Goal: Task Accomplishment & Management: Use online tool/utility

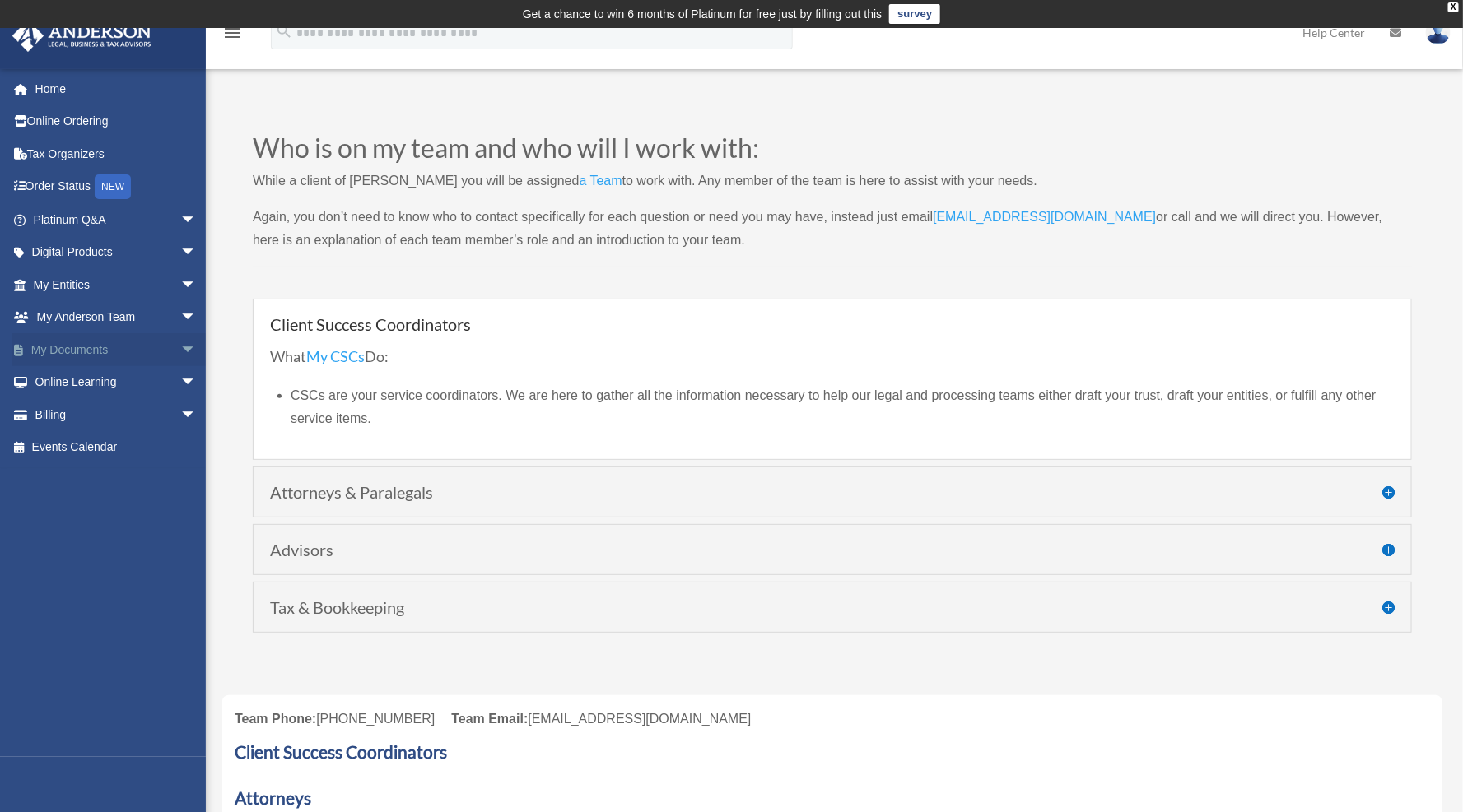
click at [181, 351] on span "arrow_drop_down" at bounding box center [196, 350] width 33 height 34
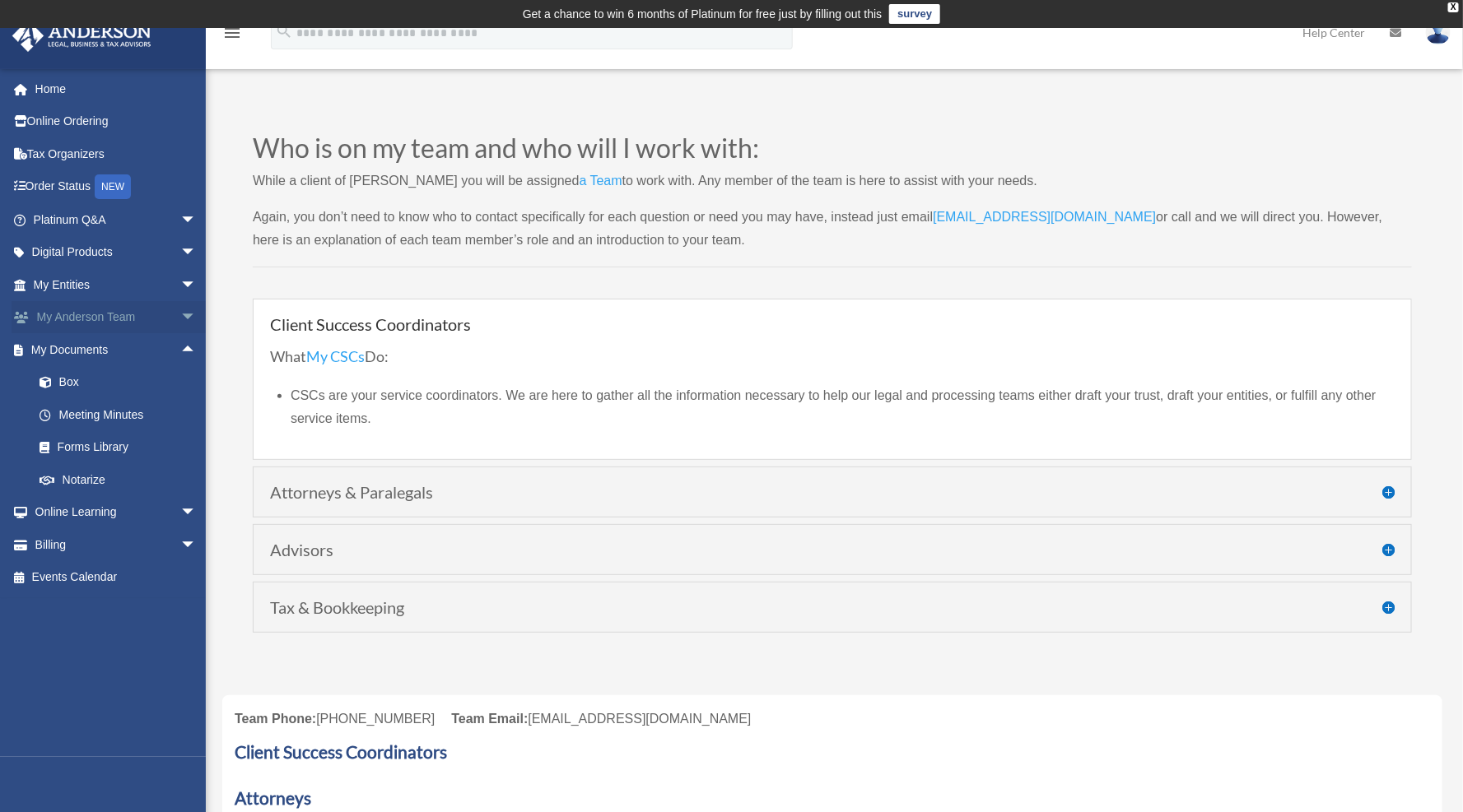
click at [180, 319] on span "arrow_drop_down" at bounding box center [196, 318] width 33 height 34
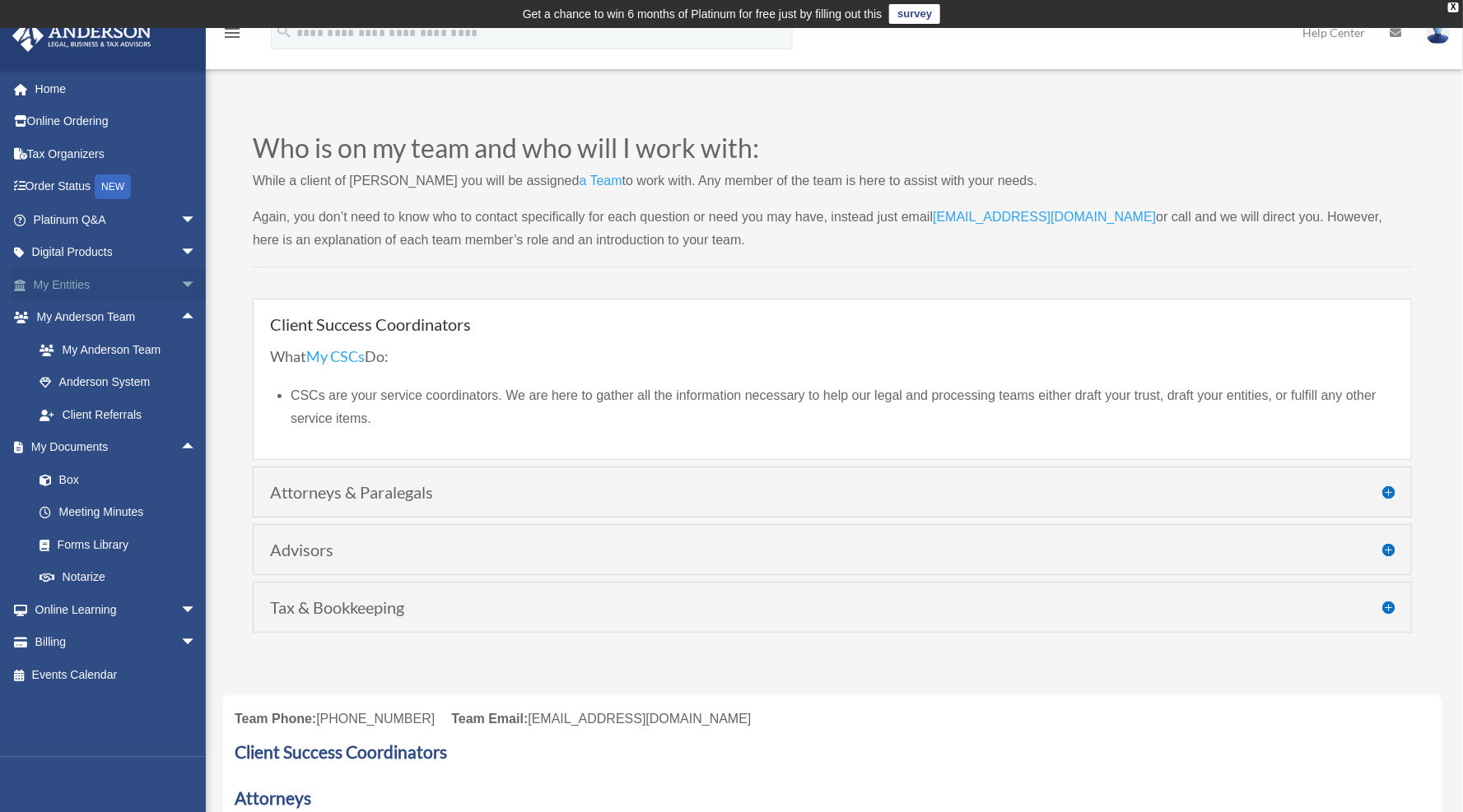
click at [180, 284] on span "arrow_drop_down" at bounding box center [196, 285] width 33 height 34
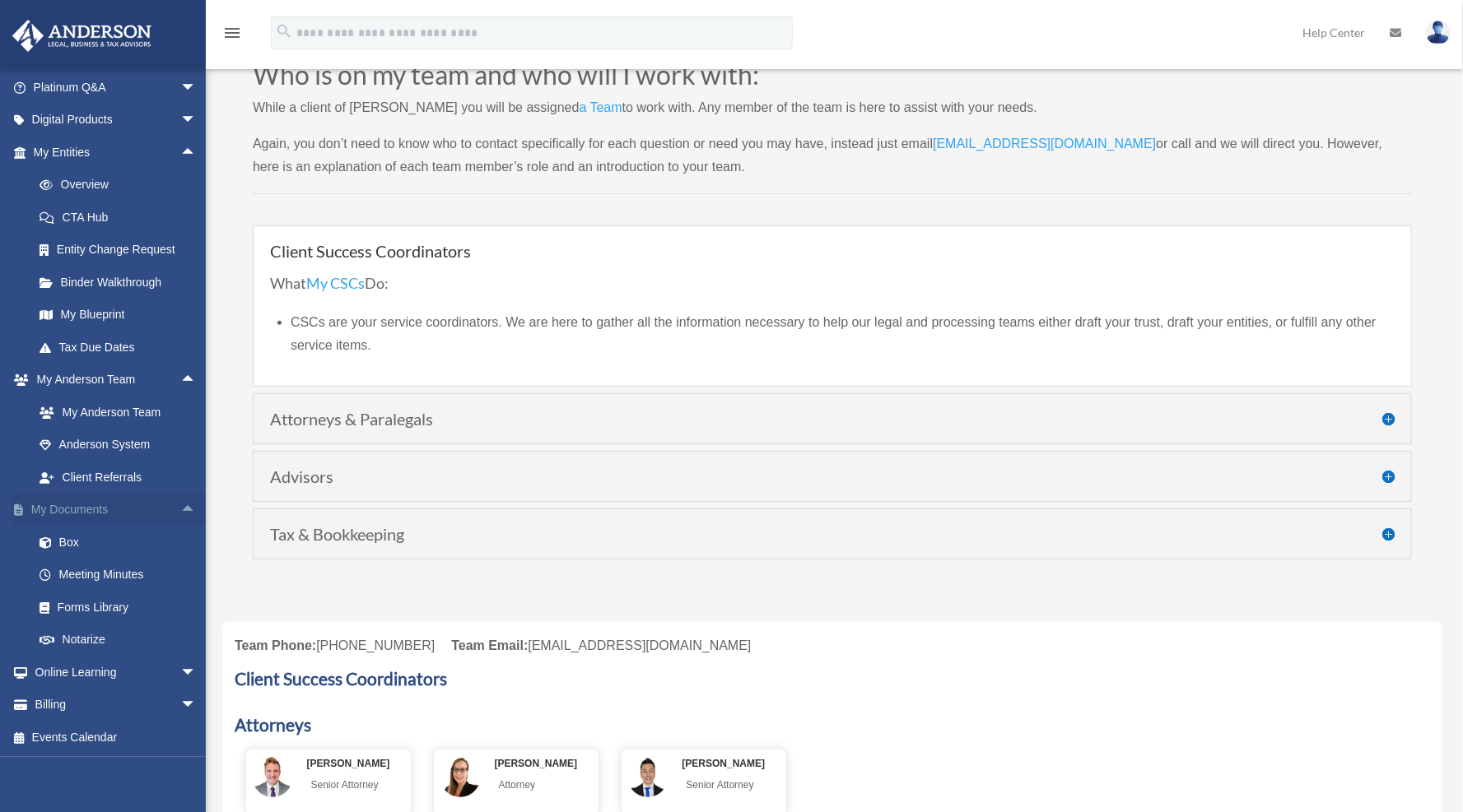
scroll to position [102, 0]
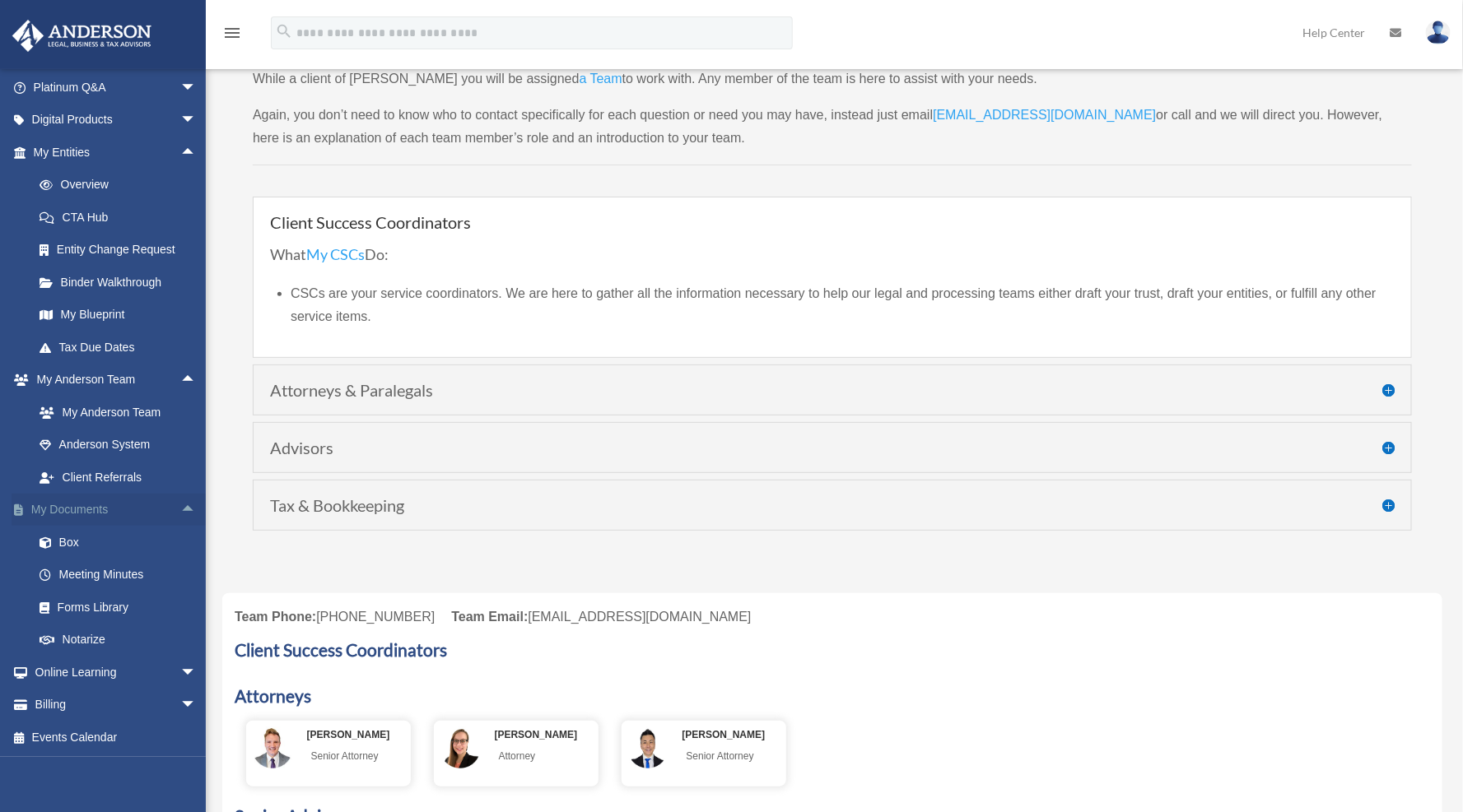
click at [101, 504] on link "My Documents arrow_drop_up" at bounding box center [116, 510] width 210 height 33
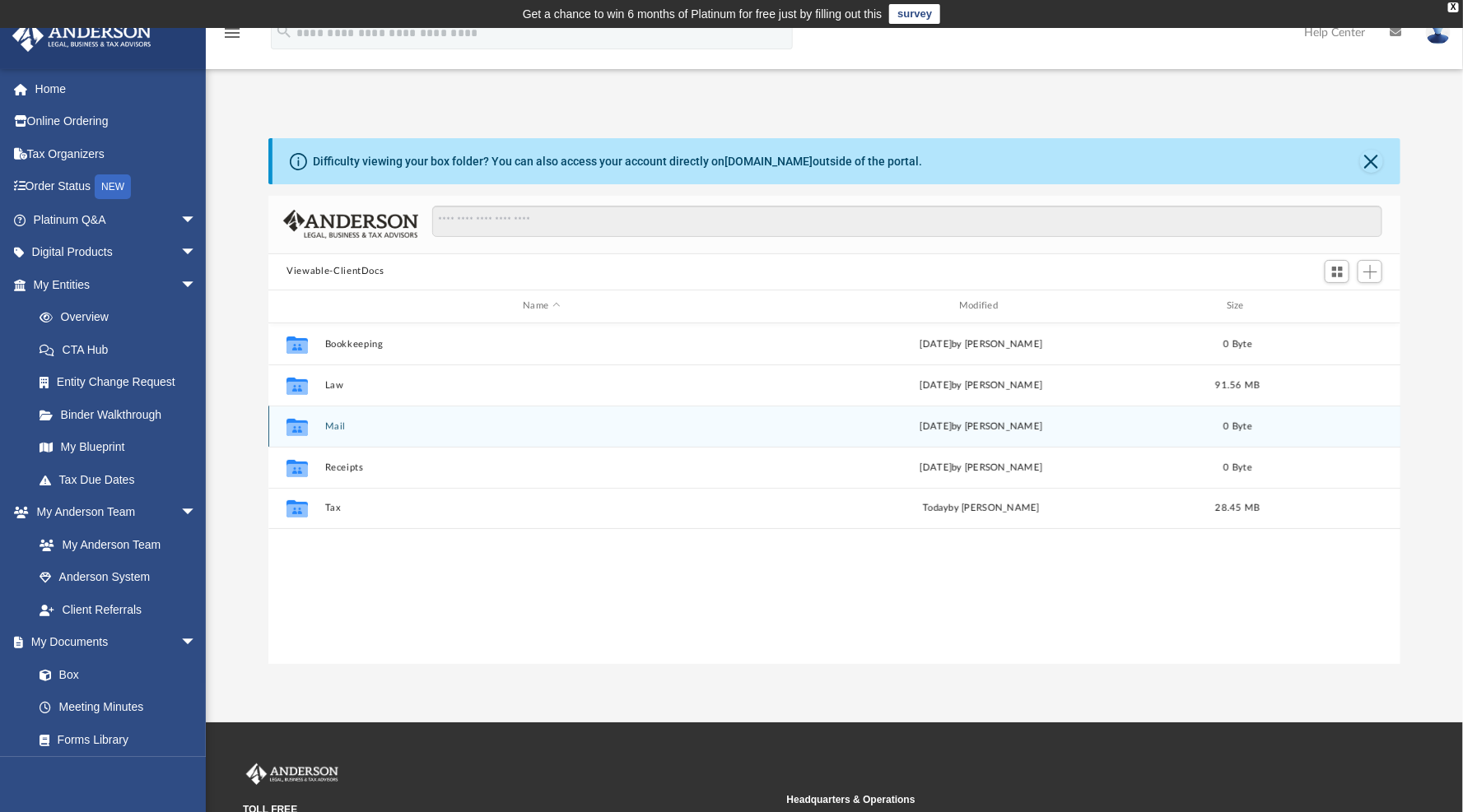
scroll to position [358, 1116]
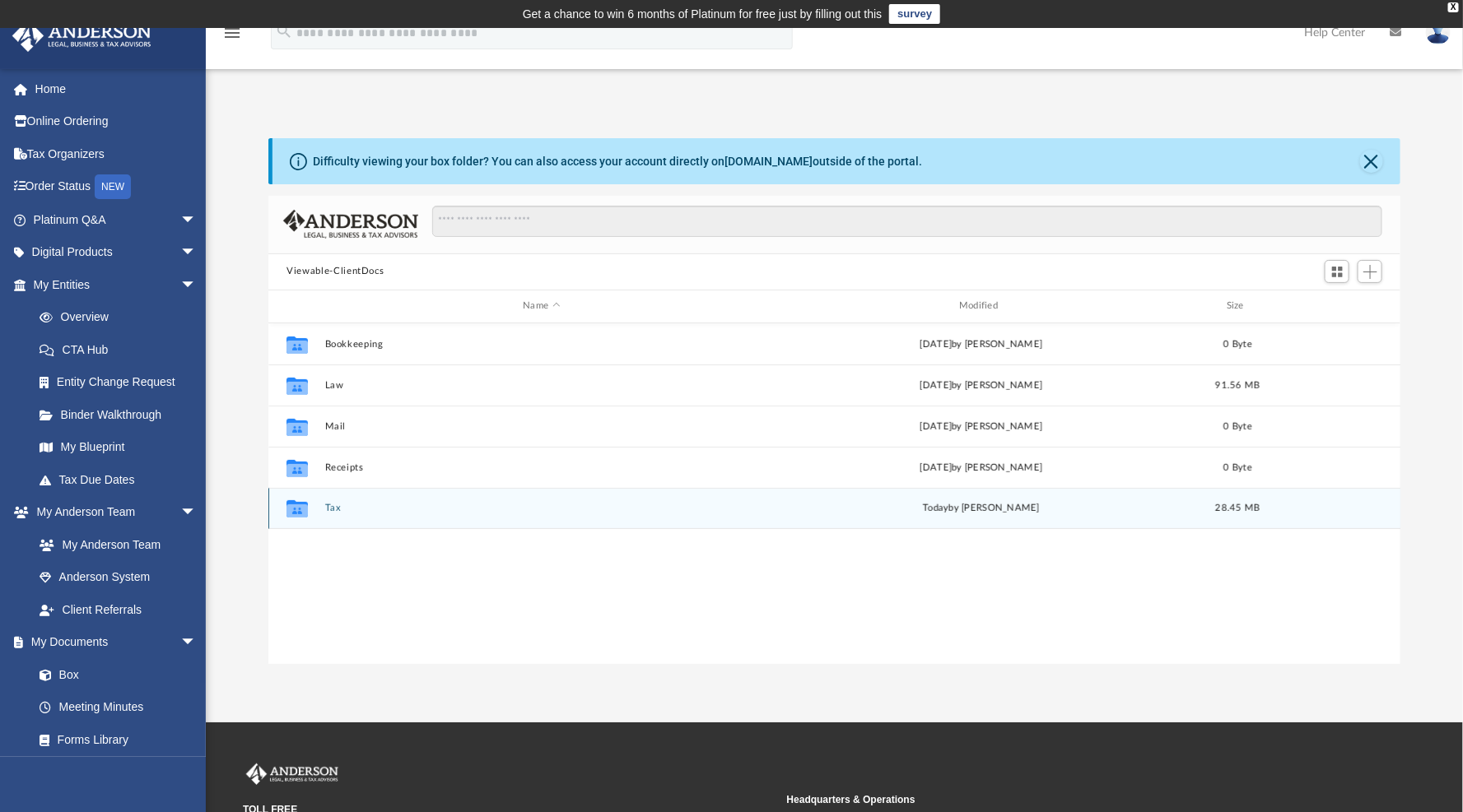
click at [333, 511] on button "Tax" at bounding box center [541, 508] width 433 height 10
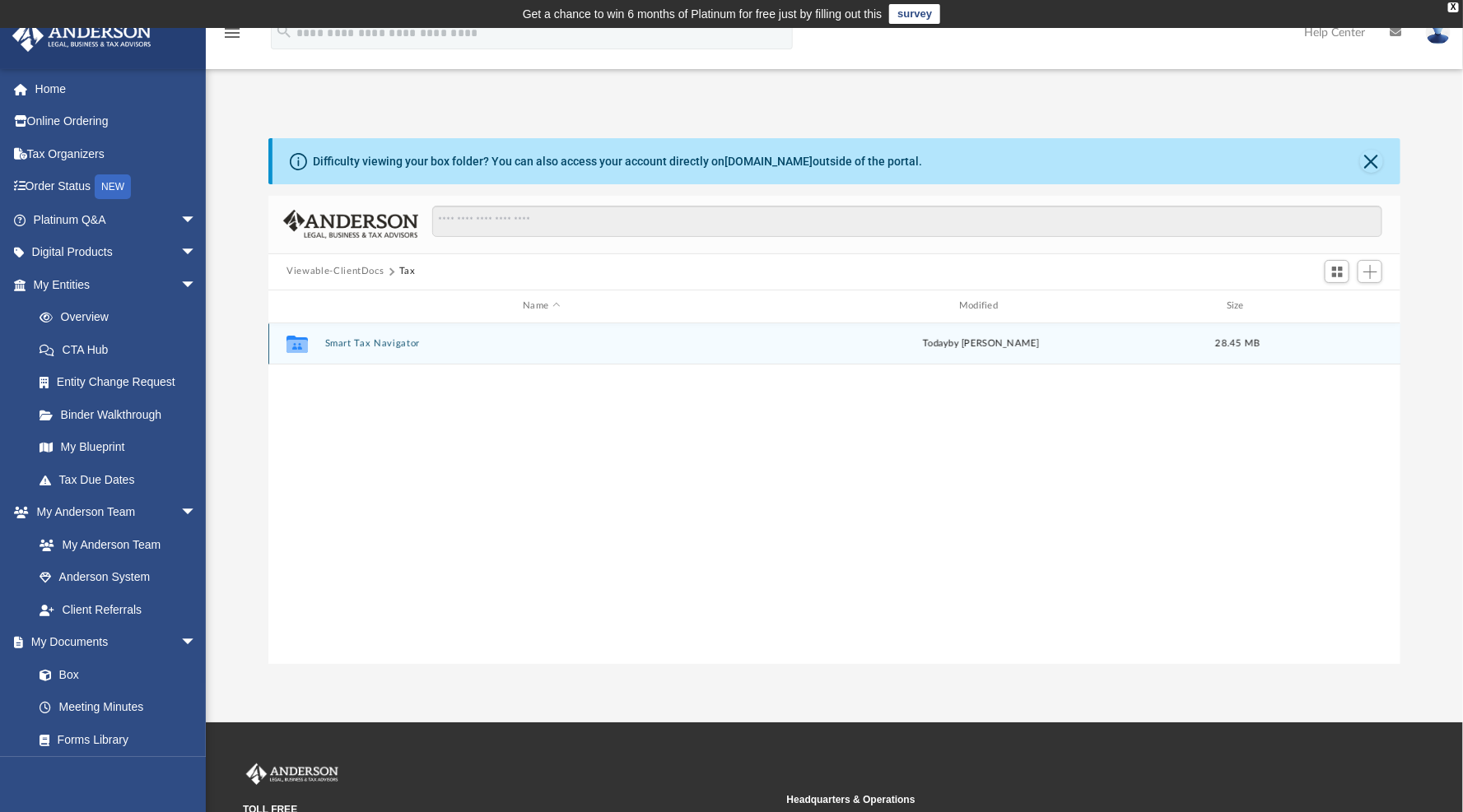
click at [397, 346] on button "Smart Tax Navigator" at bounding box center [541, 344] width 433 height 10
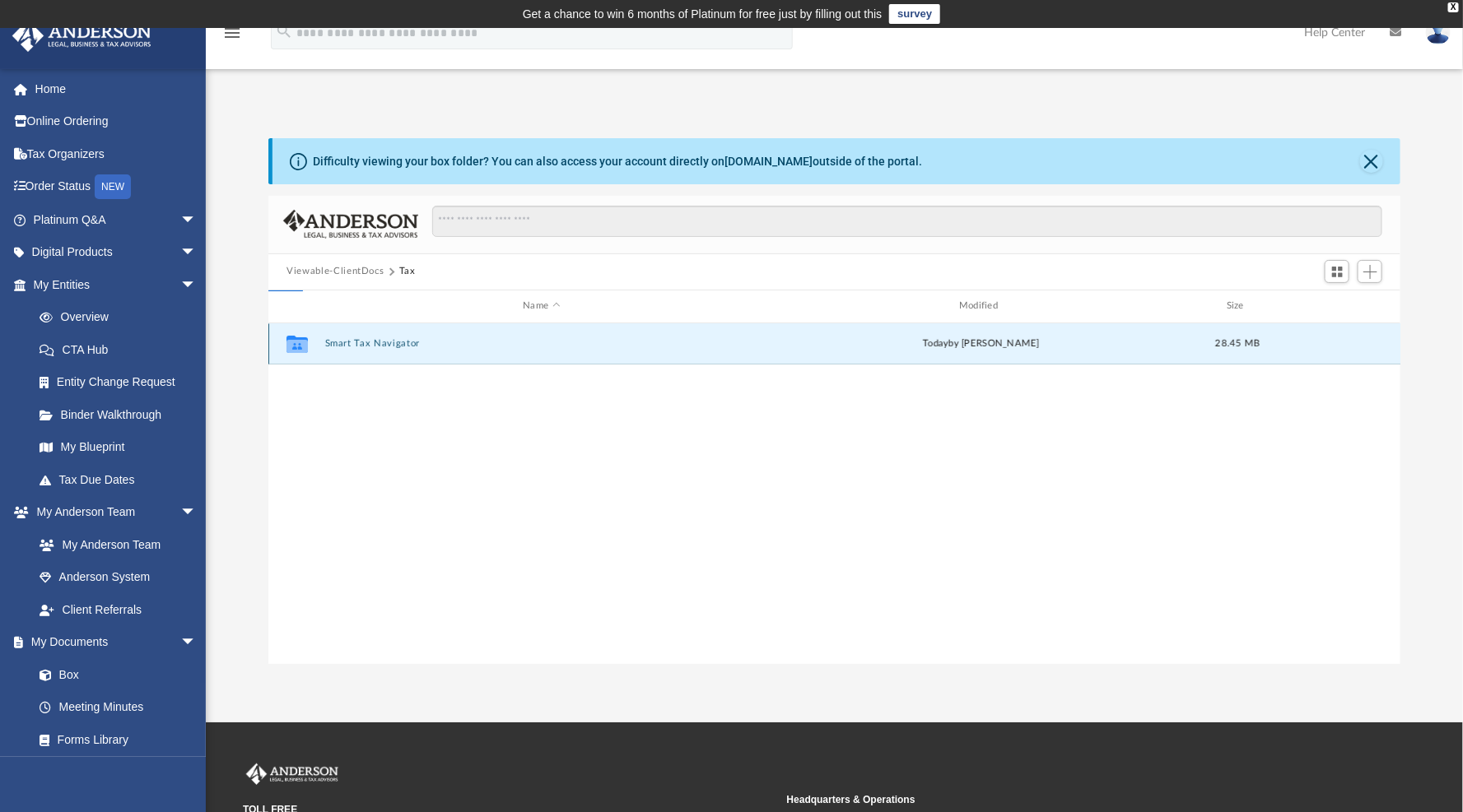
click at [397, 346] on button "Smart Tax Navigator" at bounding box center [541, 344] width 433 height 10
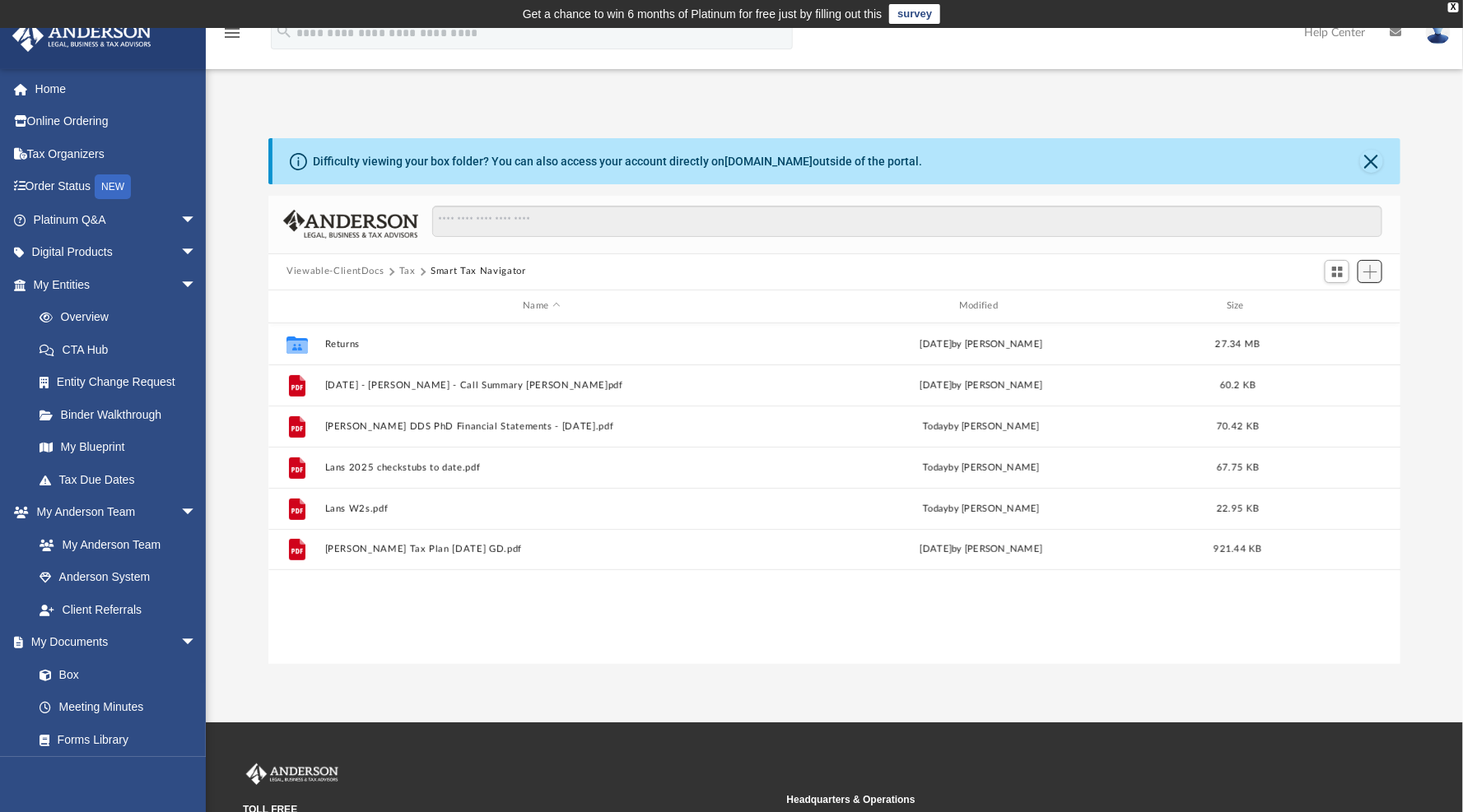
click at [1375, 275] on span "Add" at bounding box center [1370, 272] width 14 height 14
click at [1344, 307] on li "Upload" at bounding box center [1346, 305] width 53 height 17
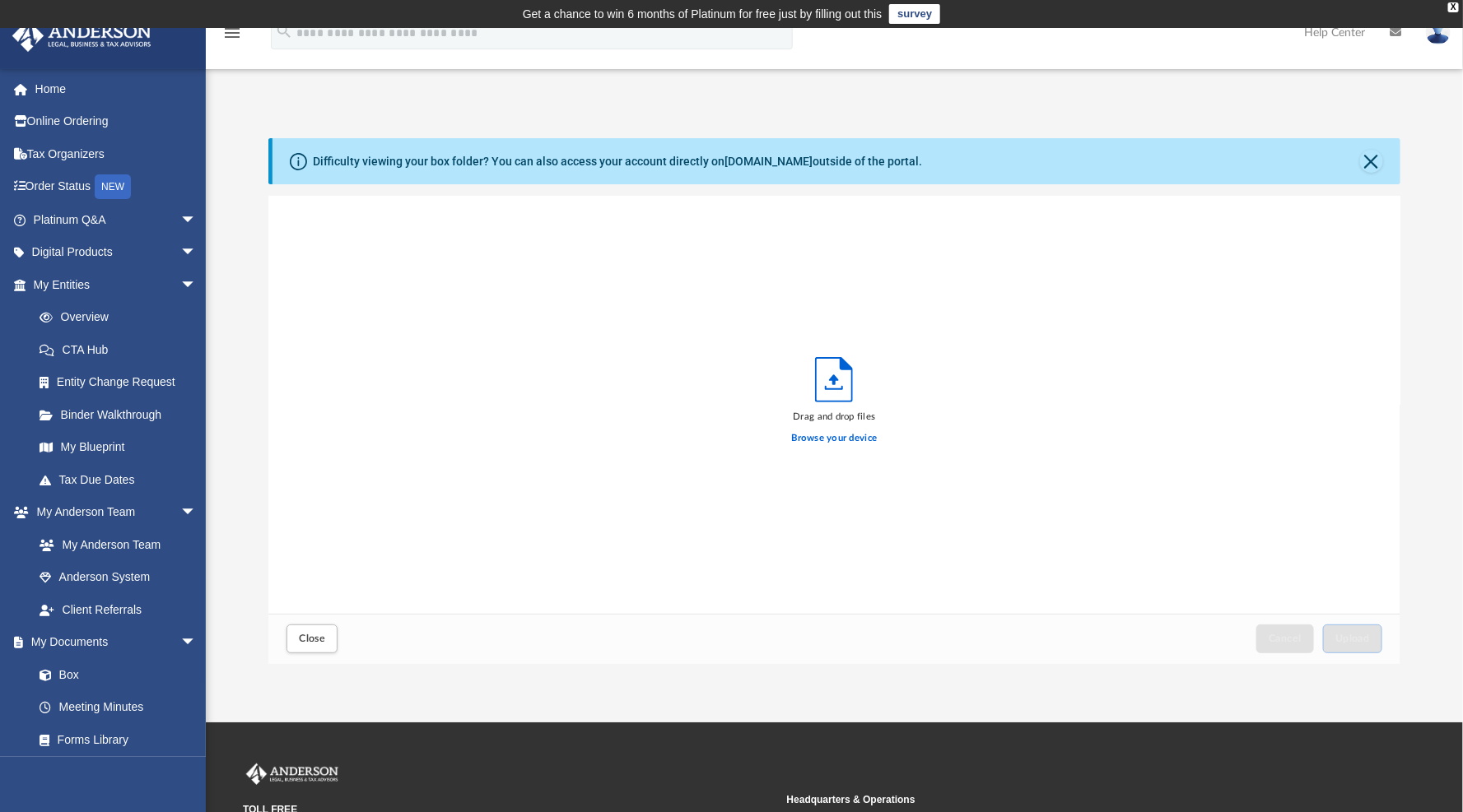
scroll to position [401, 1116]
click at [1350, 639] on span "Upload" at bounding box center [1353, 638] width 34 height 9
click at [316, 636] on span "Close" at bounding box center [312, 638] width 27 height 9
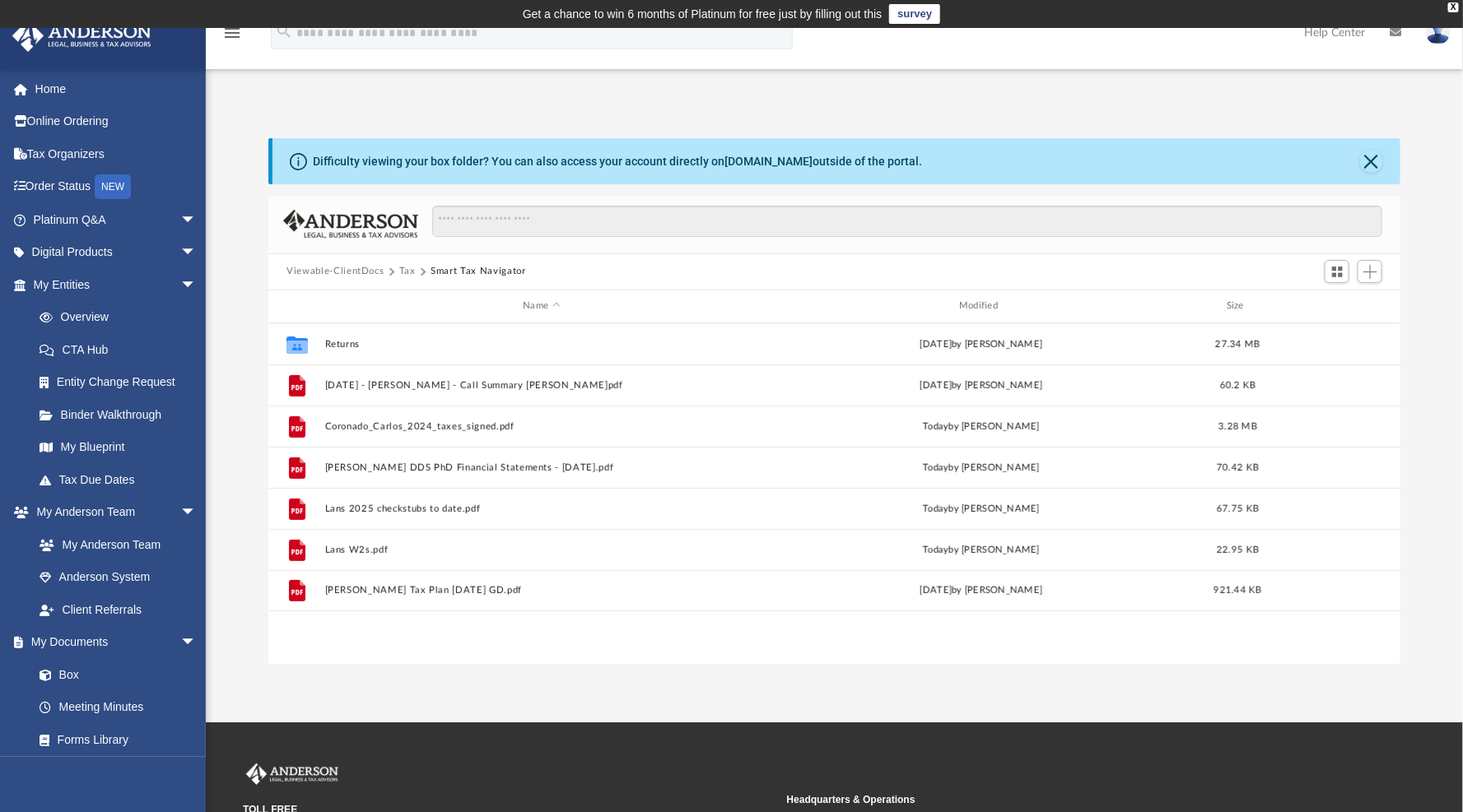
drag, startPoint x: 659, startPoint y: 662, endPoint x: 682, endPoint y: 616, distance: 51.4
click at [659, 662] on div "Collaborated Folder Returns Mon Aug 25 2025 by George Demos 27.34 MB File 2025-…" at bounding box center [835, 494] width 1132 height 341
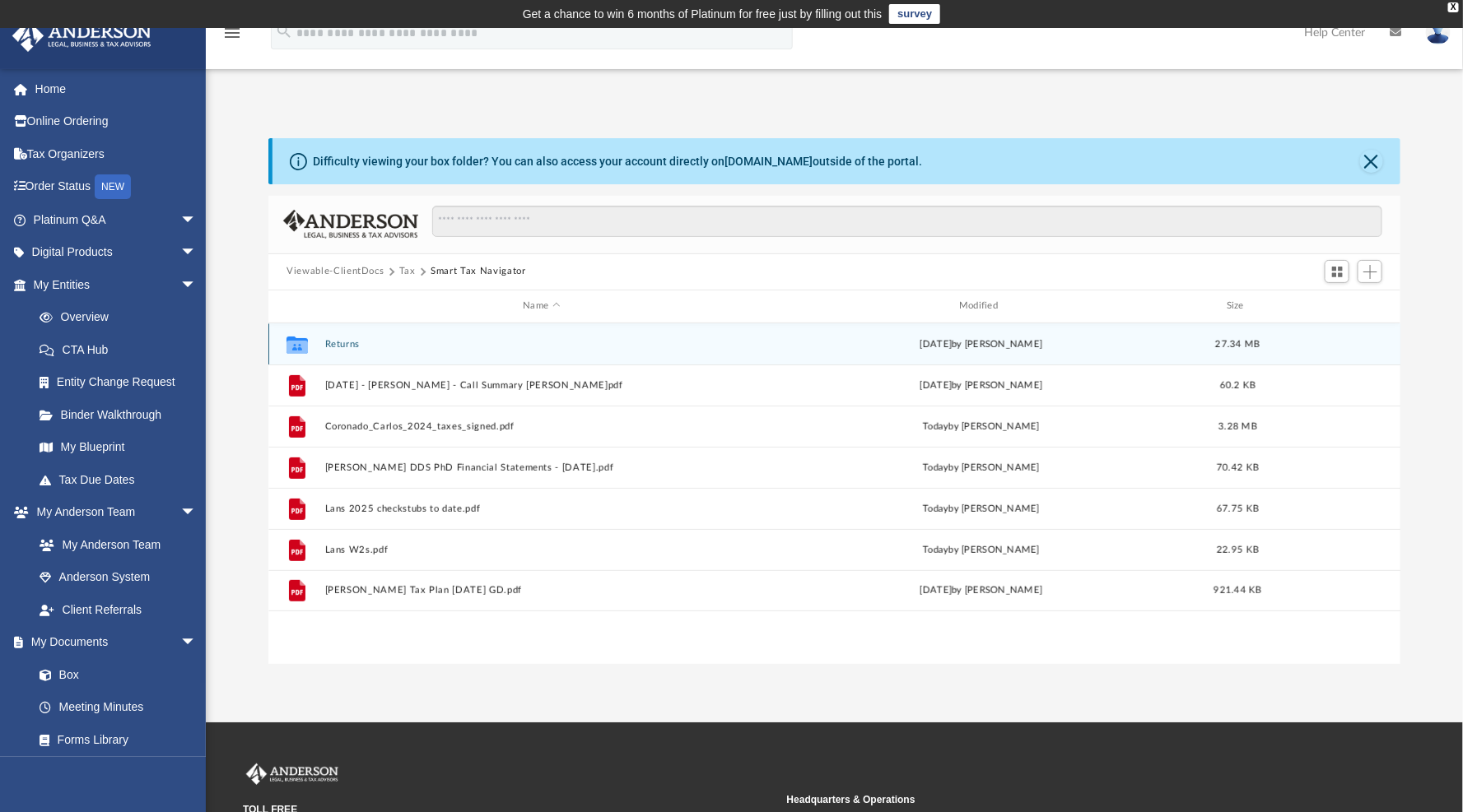
click at [351, 339] on button "Returns" at bounding box center [541, 344] width 433 height 10
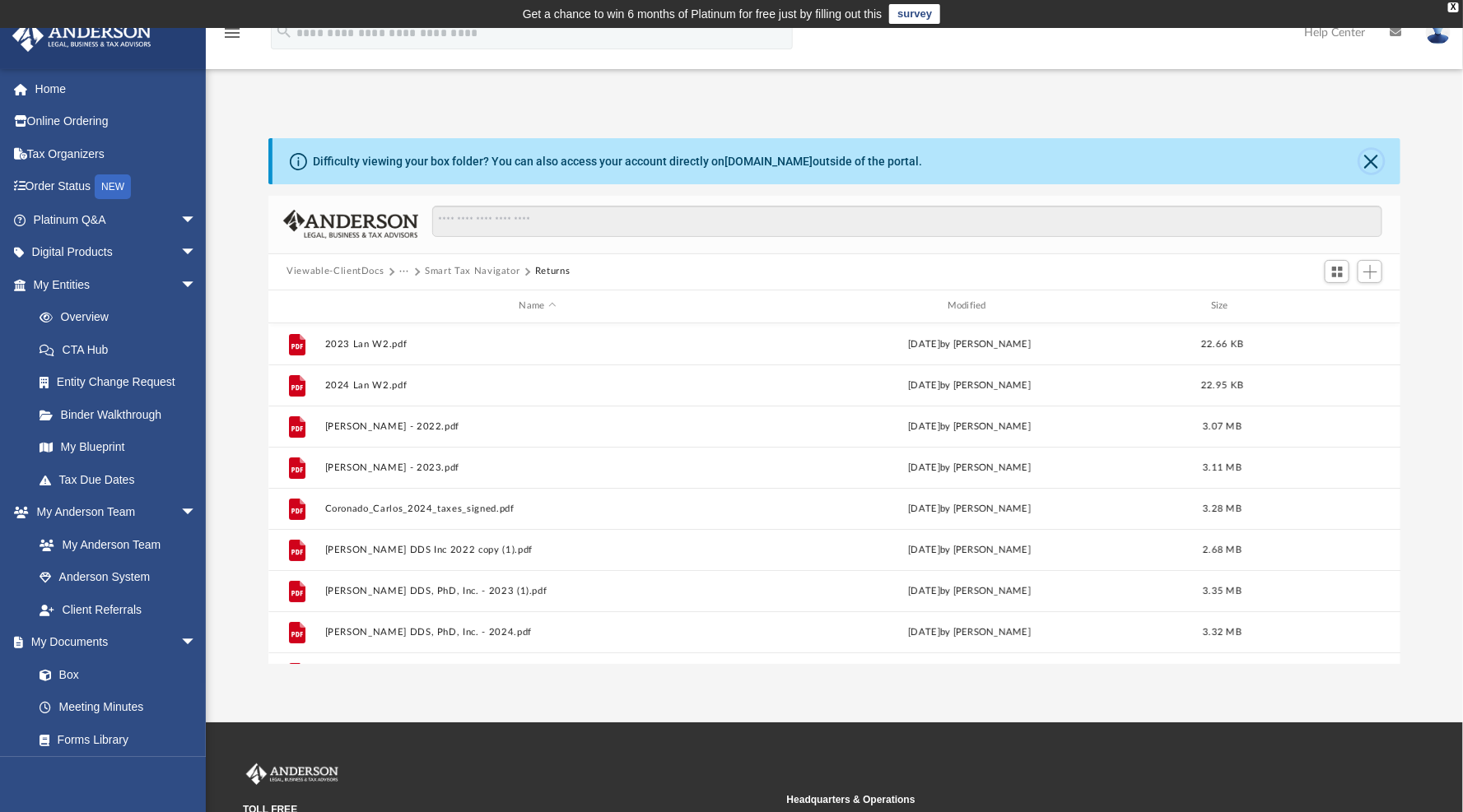
click at [1371, 157] on button "Close" at bounding box center [1372, 161] width 23 height 23
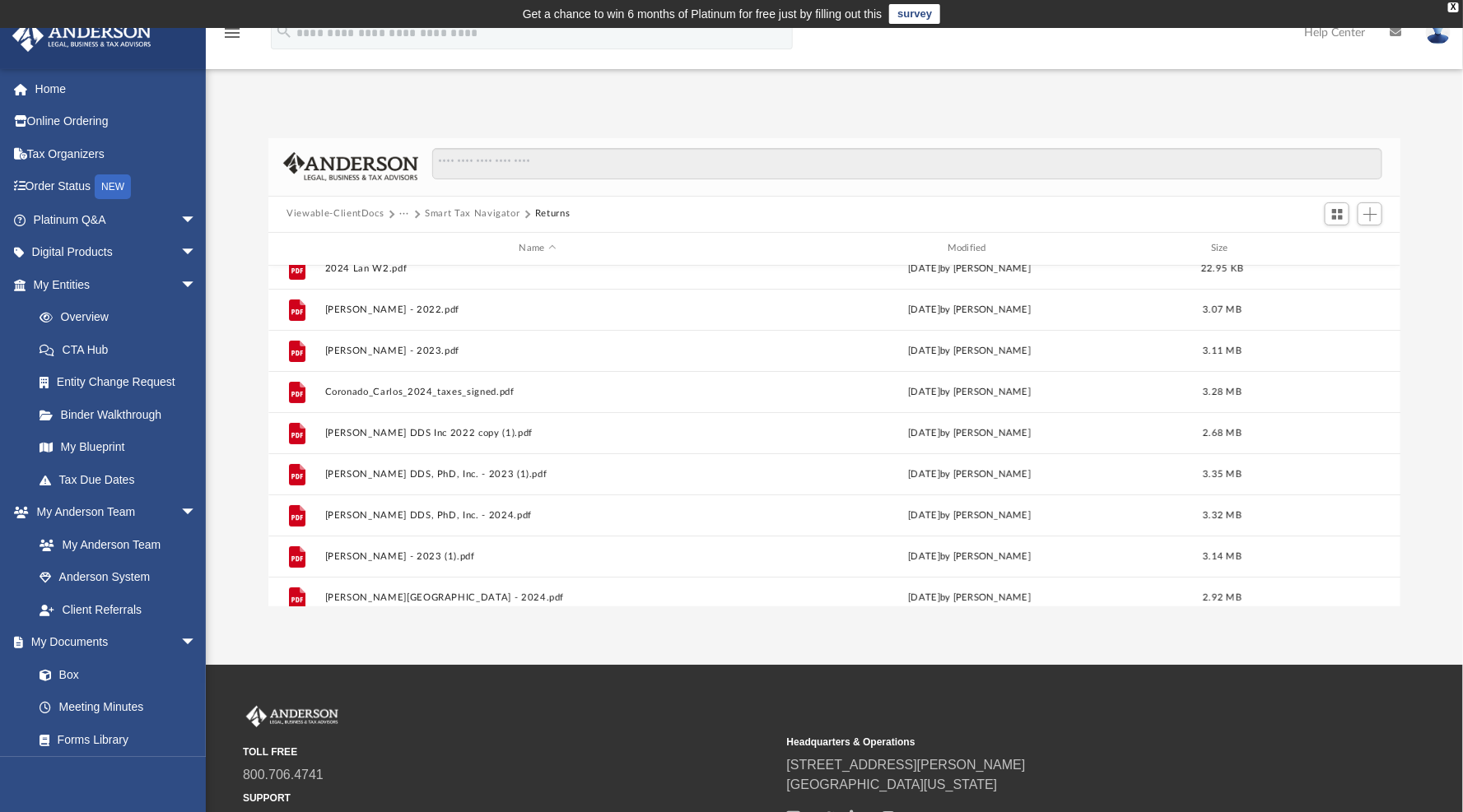
scroll to position [0, 0]
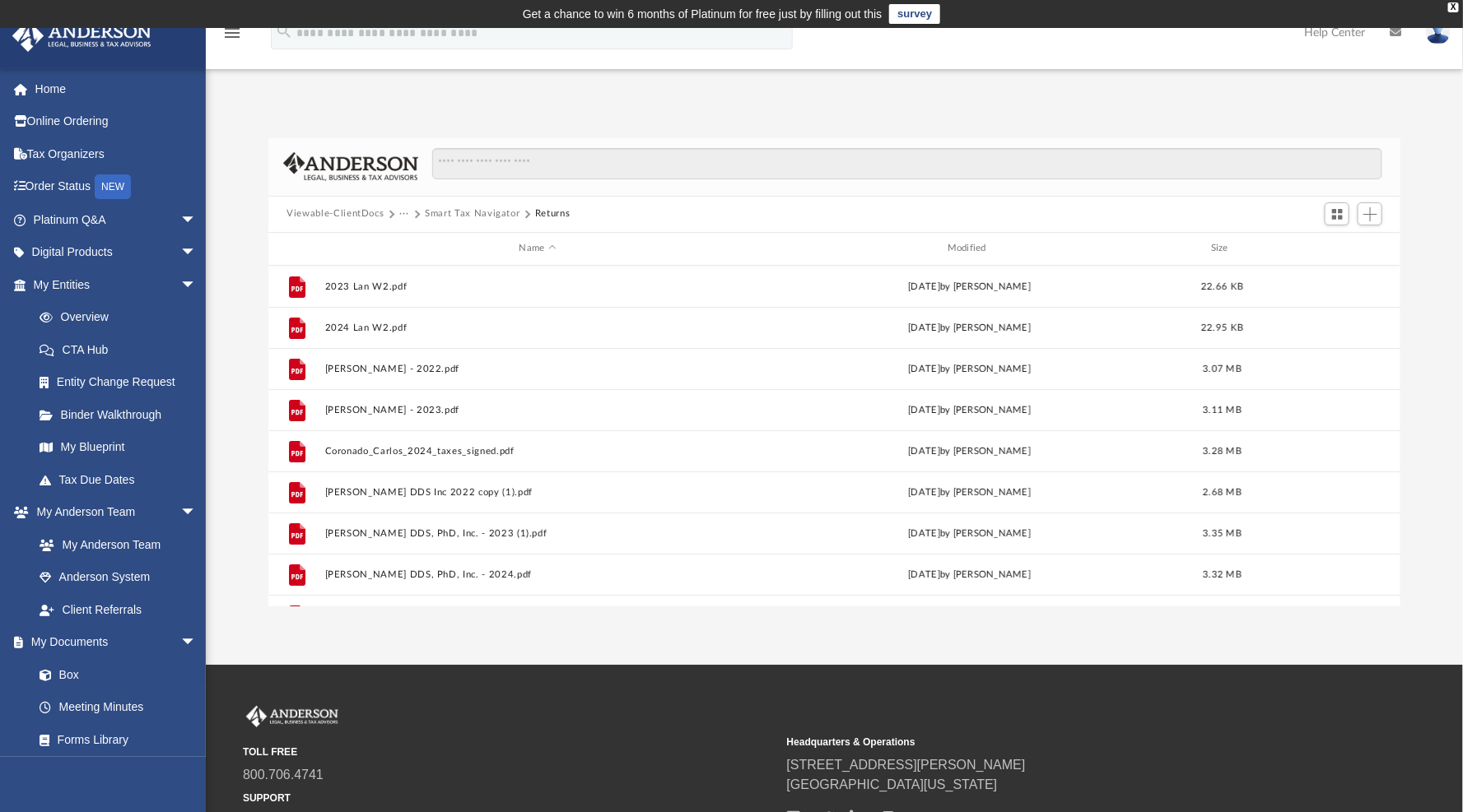
click at [501, 208] on button "Smart Tax Navigator" at bounding box center [472, 214] width 95 height 15
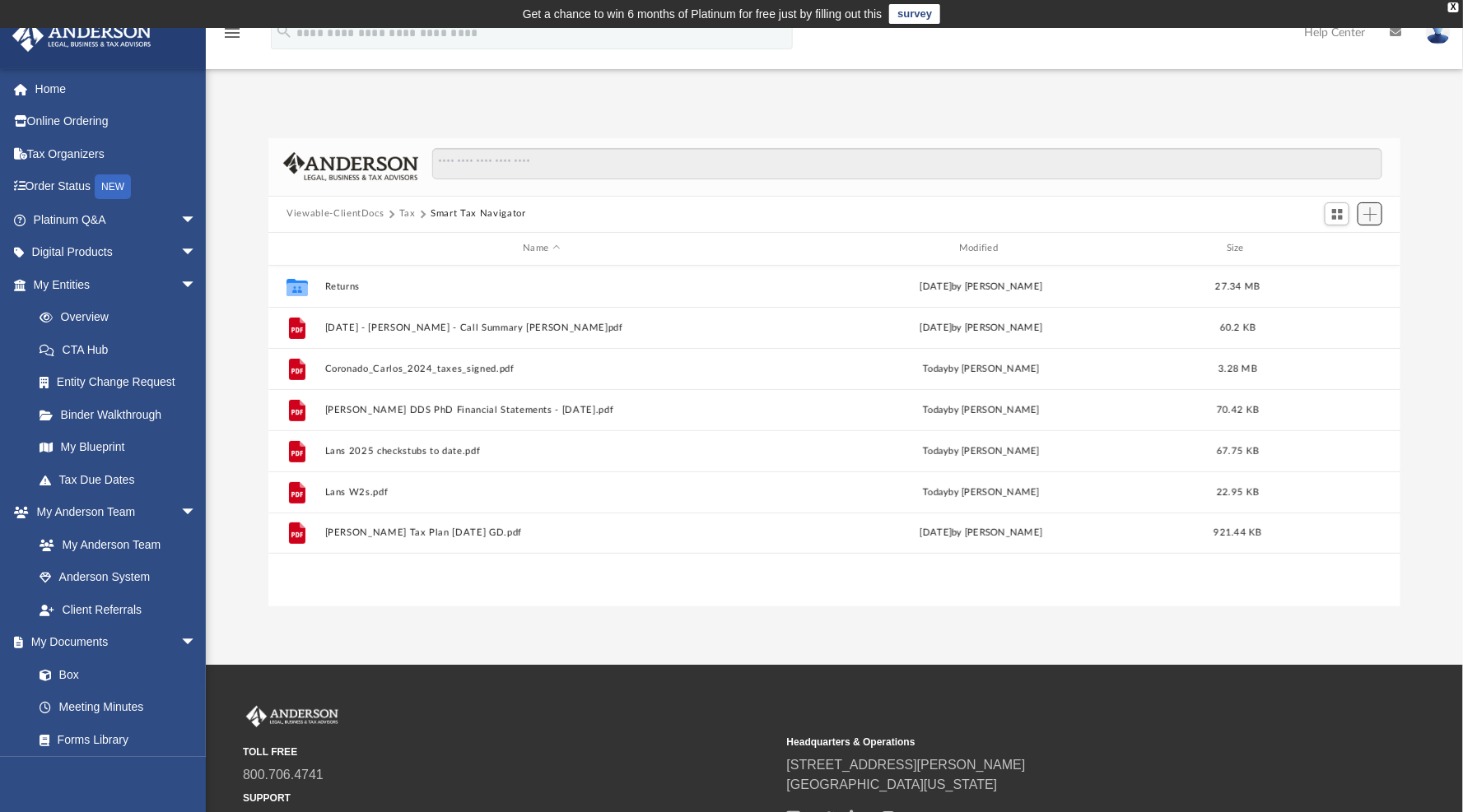
click at [1367, 214] on span "Add" at bounding box center [1370, 214] width 14 height 14
click at [1326, 245] on li "Upload" at bounding box center [1346, 247] width 53 height 17
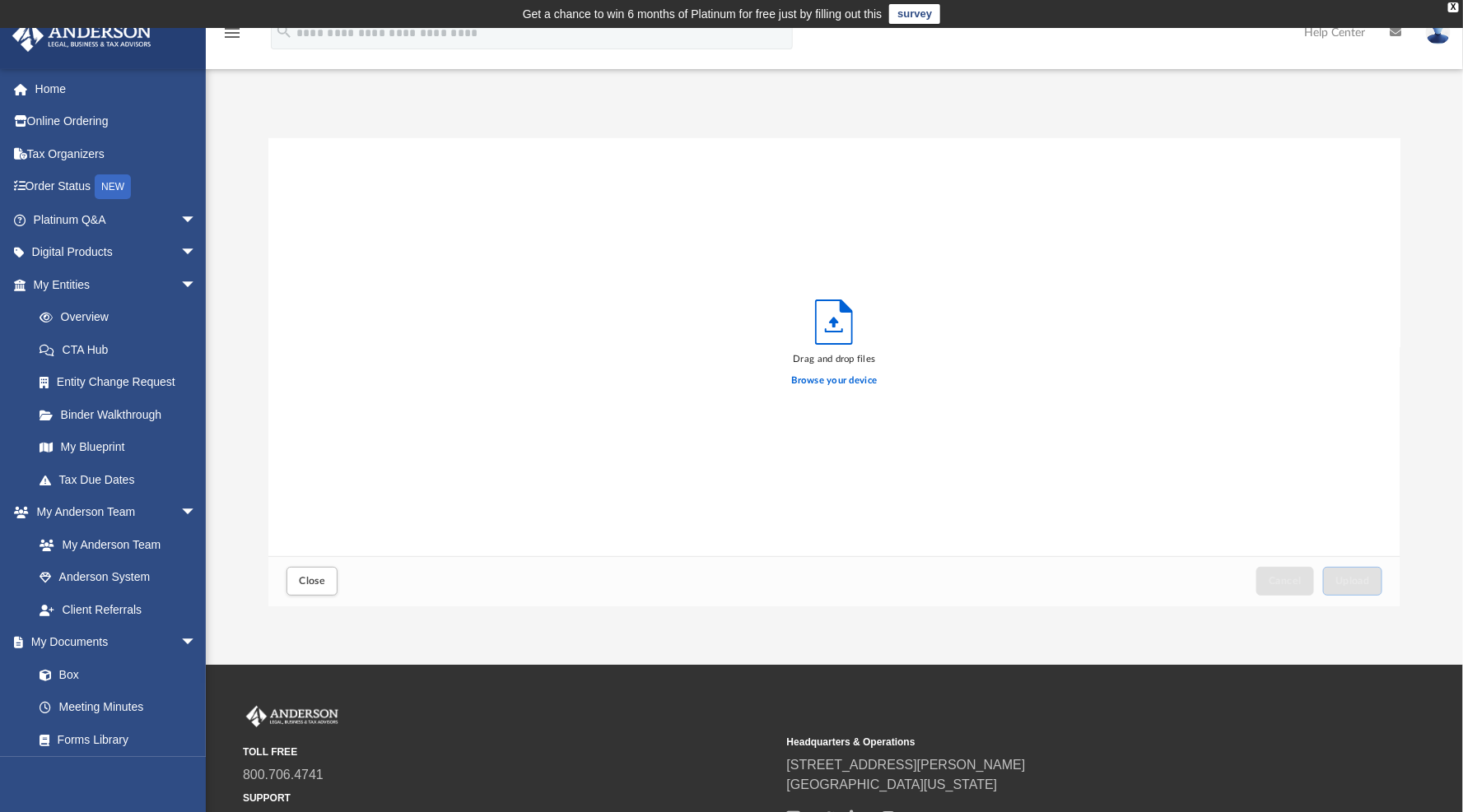
scroll to position [401, 1116]
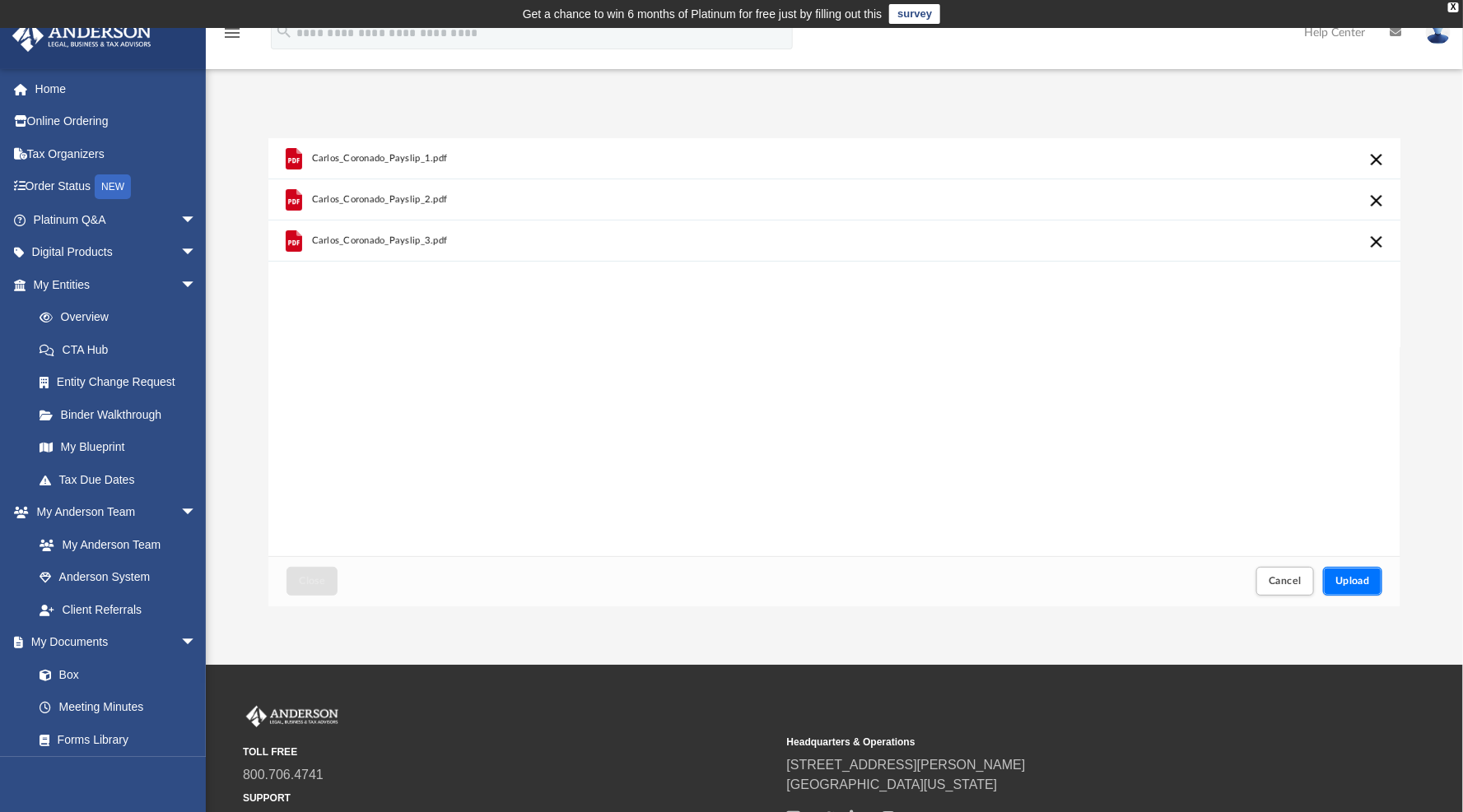
click at [1355, 582] on span "Upload" at bounding box center [1353, 580] width 34 height 9
